Goal: Information Seeking & Learning: Learn about a topic

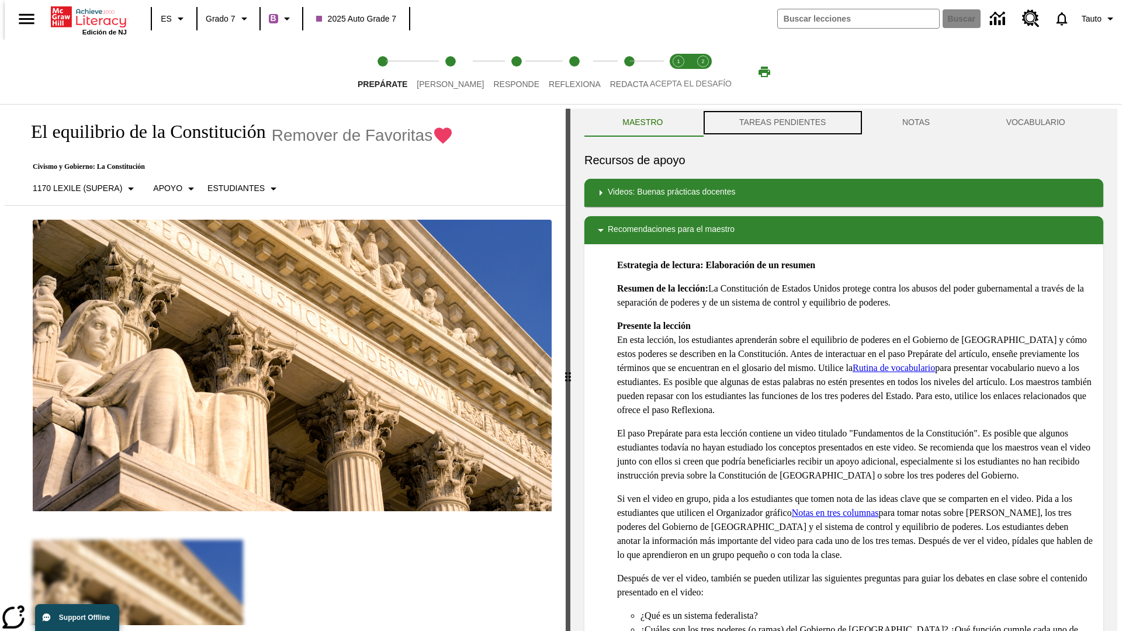
click at [781, 123] on button "TAREAS PENDIENTES" at bounding box center [782, 123] width 163 height 28
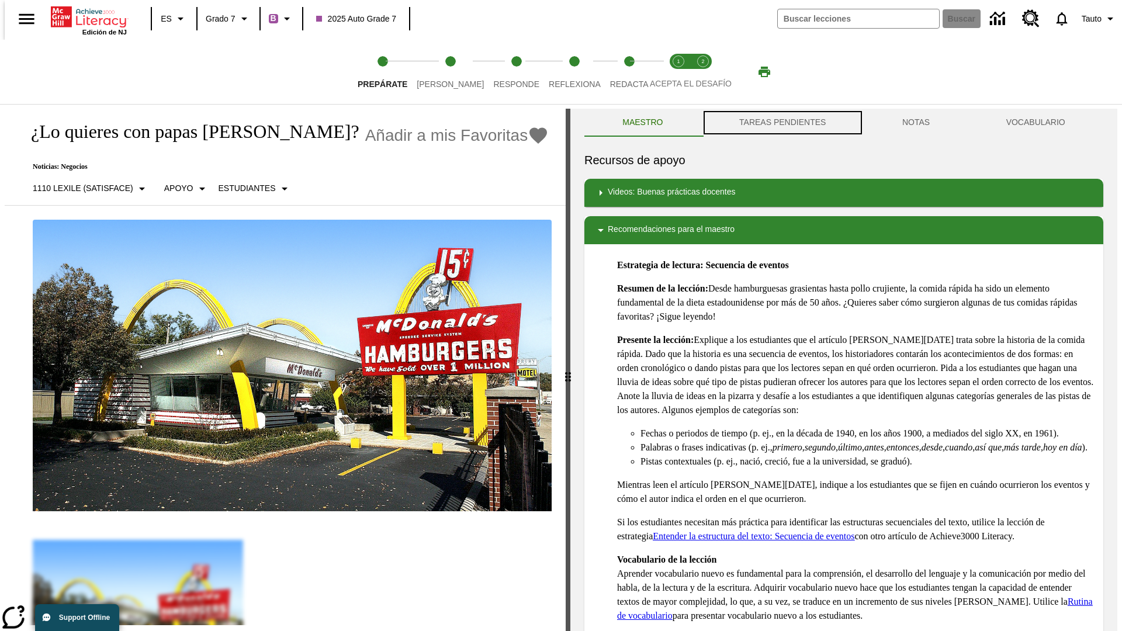
click at [781, 123] on button "TAREAS PENDIENTES" at bounding box center [782, 123] width 163 height 28
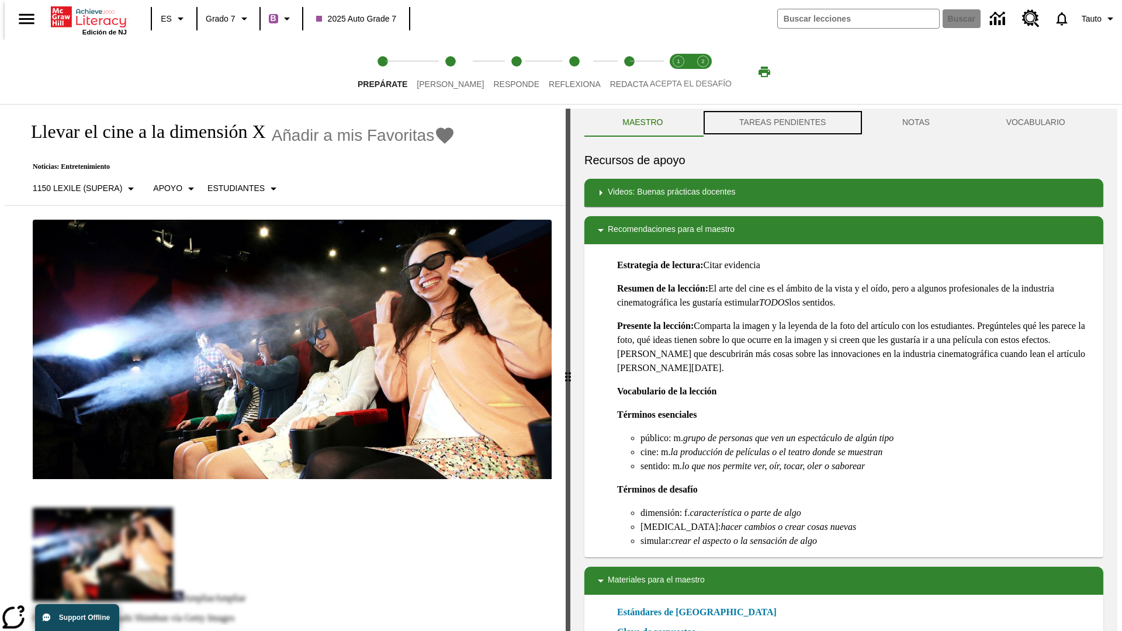
click at [781, 123] on button "TAREAS PENDIENTES" at bounding box center [782, 123] width 163 height 28
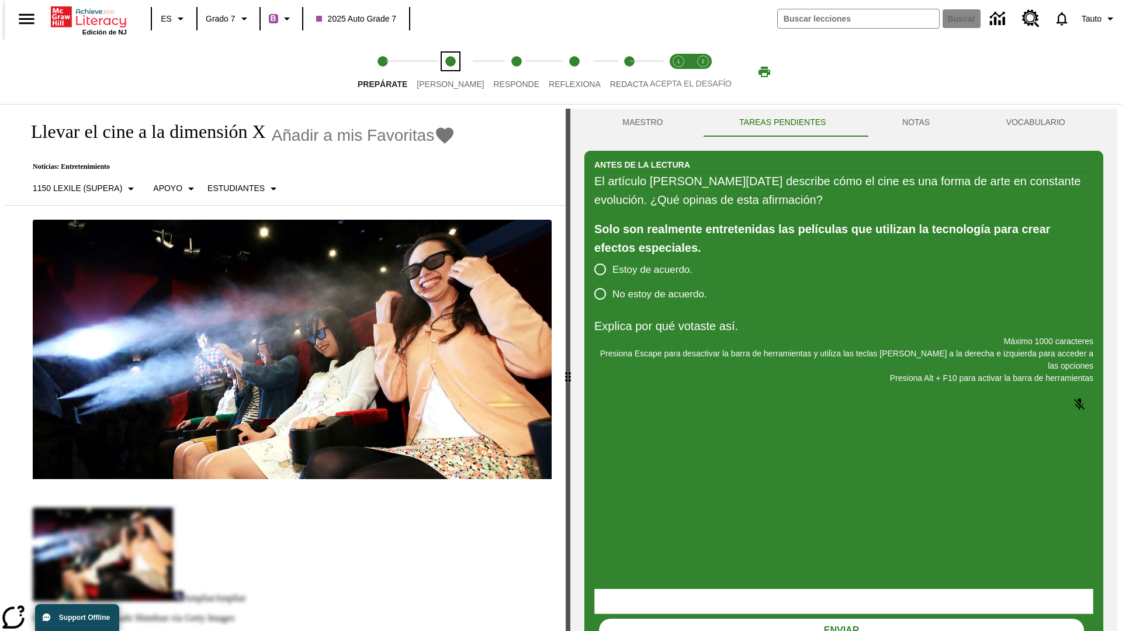
click at [441, 72] on span "[PERSON_NAME]" at bounding box center [450, 79] width 67 height 21
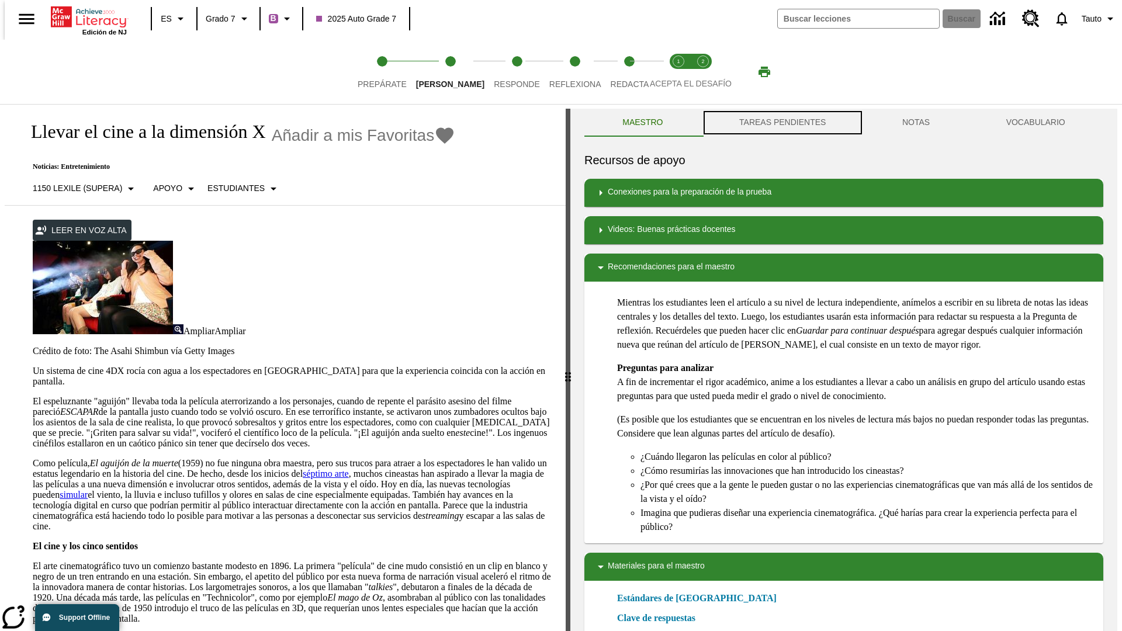
scroll to position [1, 0]
click at [781, 123] on button "TAREAS PENDIENTES" at bounding box center [782, 122] width 163 height 28
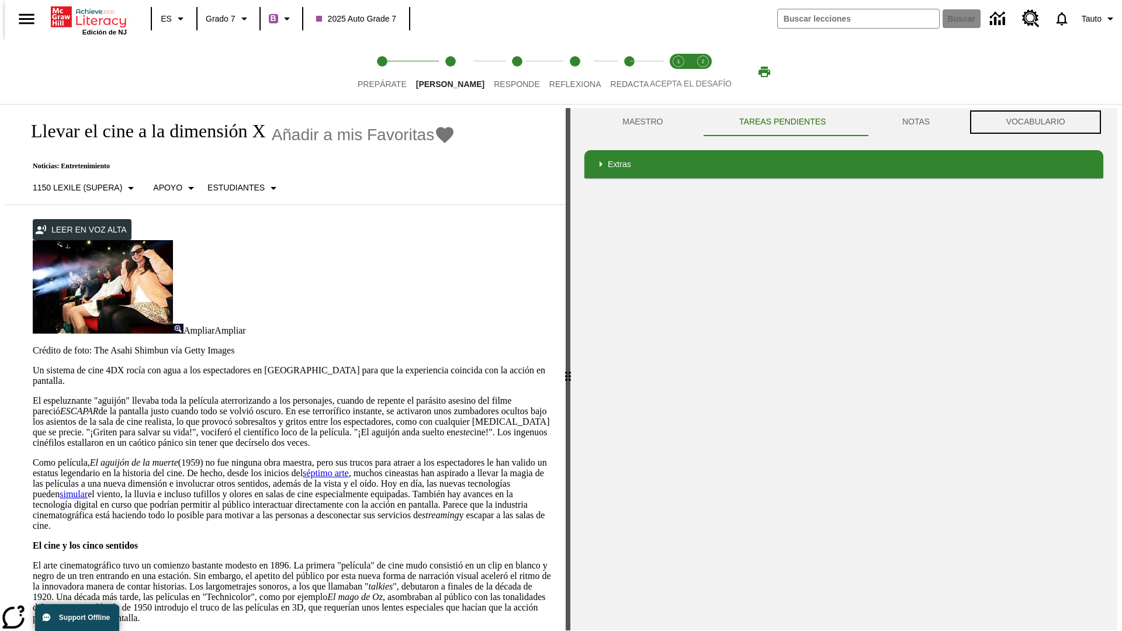
click at [1039, 122] on button "VOCABULARIO" at bounding box center [1036, 122] width 136 height 28
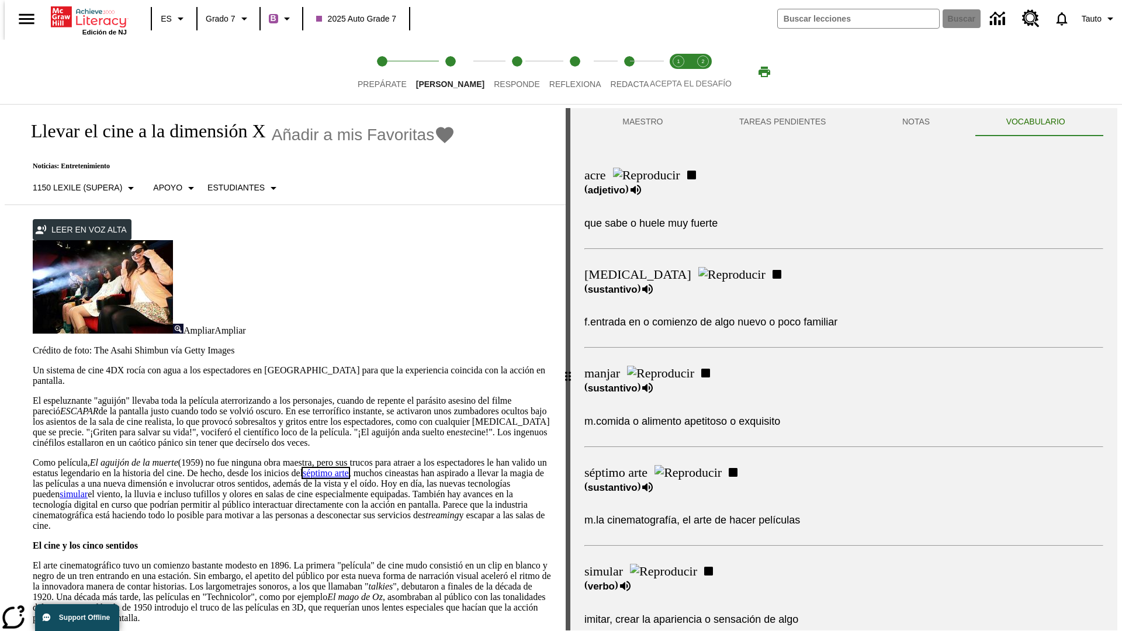
click at [349, 468] on link "séptimo arte" at bounding box center [326, 473] width 46 height 10
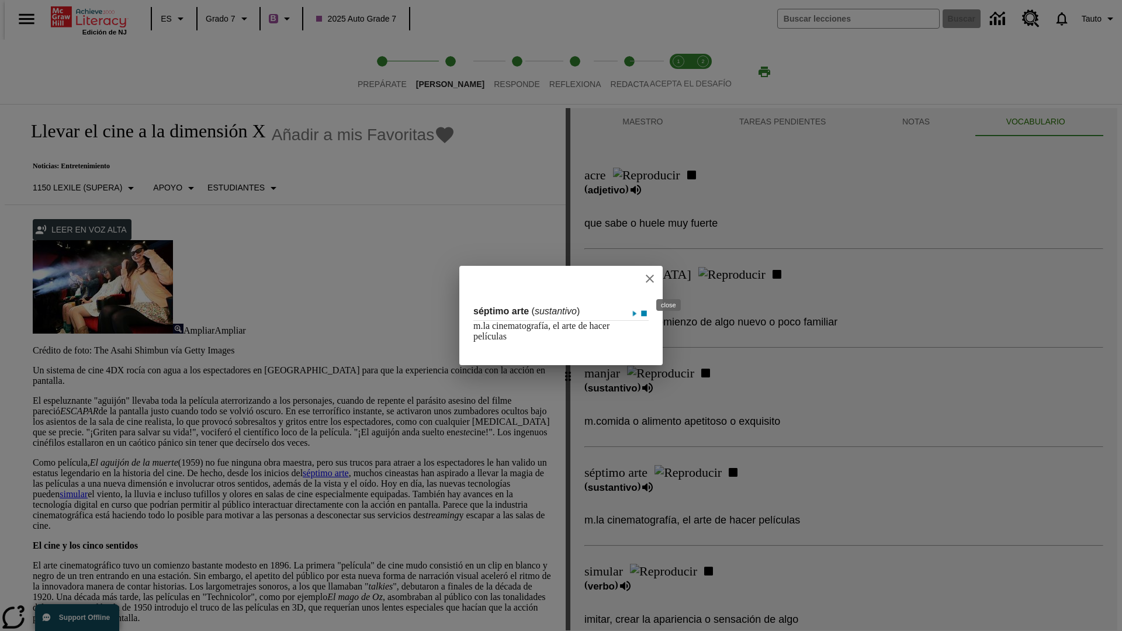
click at [654, 278] on icon "close" at bounding box center [650, 279] width 8 height 8
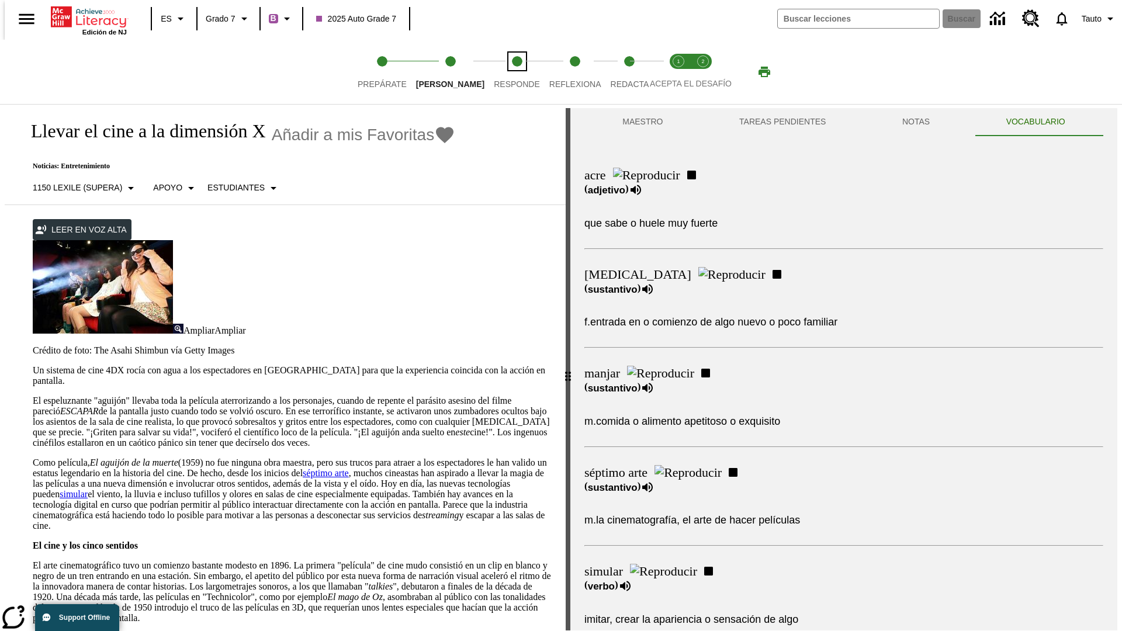
click at [499, 72] on span "Responde" at bounding box center [517, 79] width 46 height 21
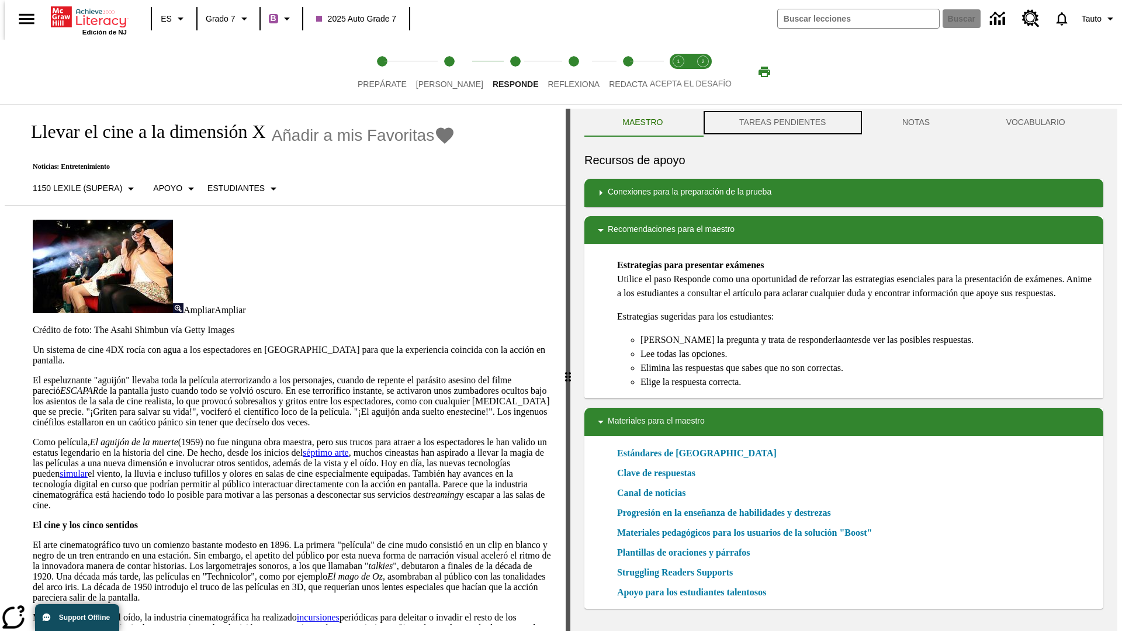
scroll to position [1, 0]
click at [781, 123] on button "TAREAS PENDIENTES" at bounding box center [782, 122] width 163 height 28
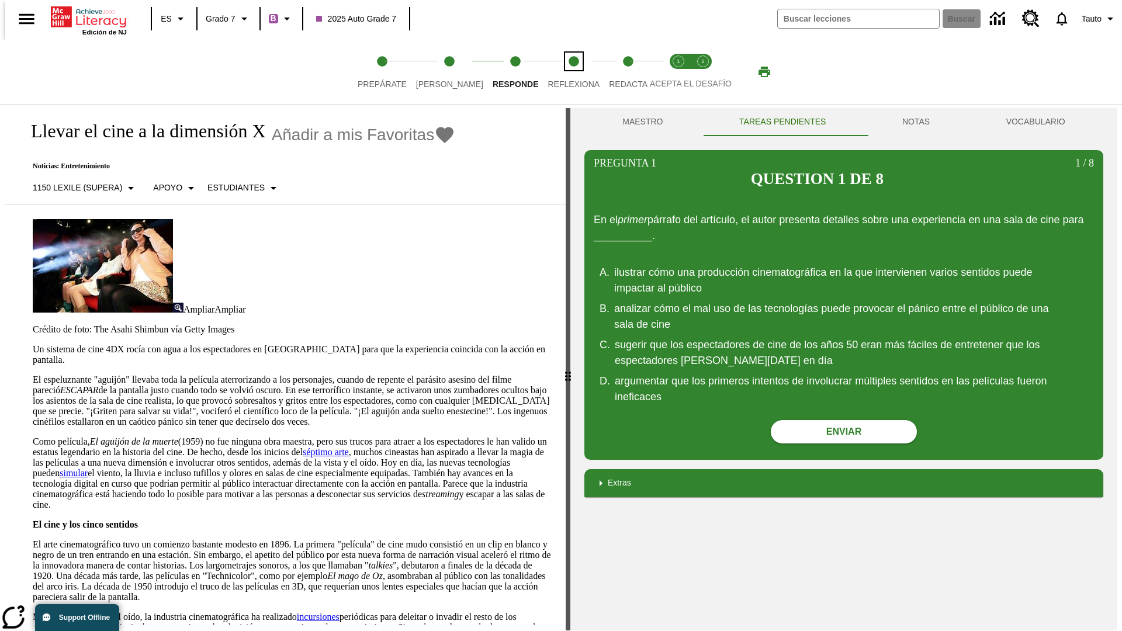
click at [558, 72] on span "Reflexiona" at bounding box center [574, 79] width 52 height 21
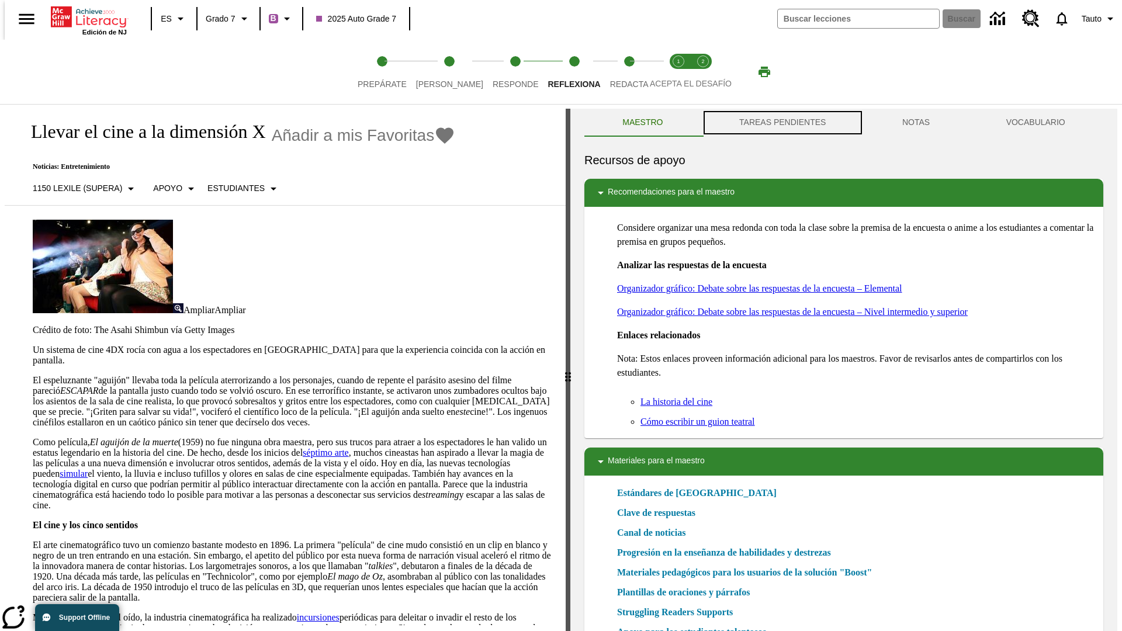
scroll to position [1, 0]
click at [781, 123] on button "TAREAS PENDIENTES" at bounding box center [782, 122] width 163 height 28
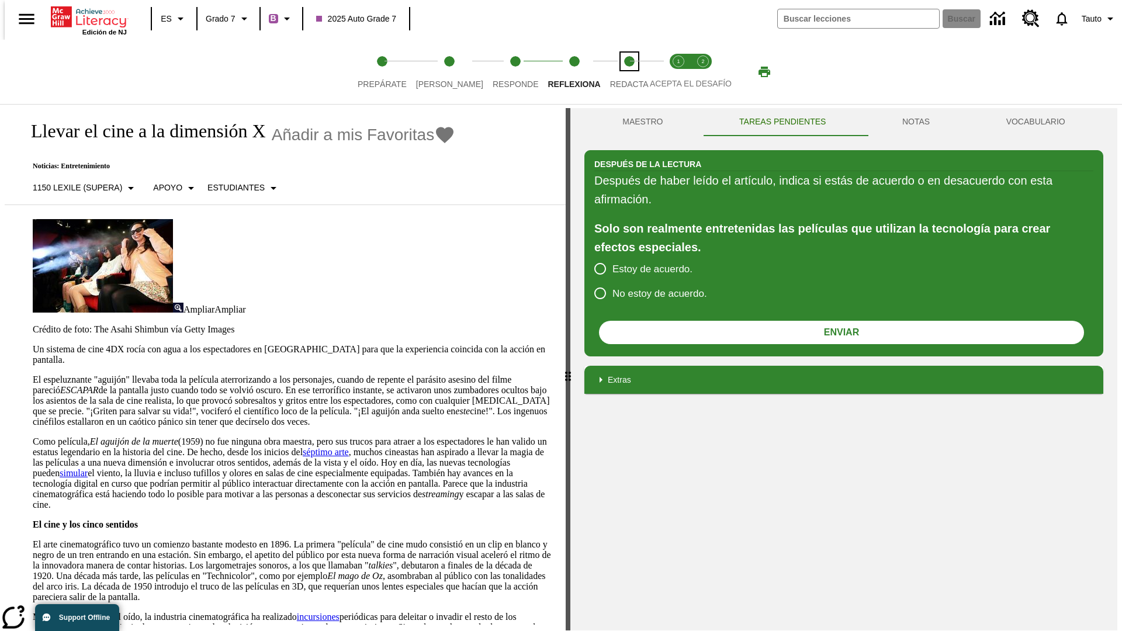
click at [616, 72] on span "Redacta" at bounding box center [629, 79] width 39 height 21
